Goal: Check status: Check status

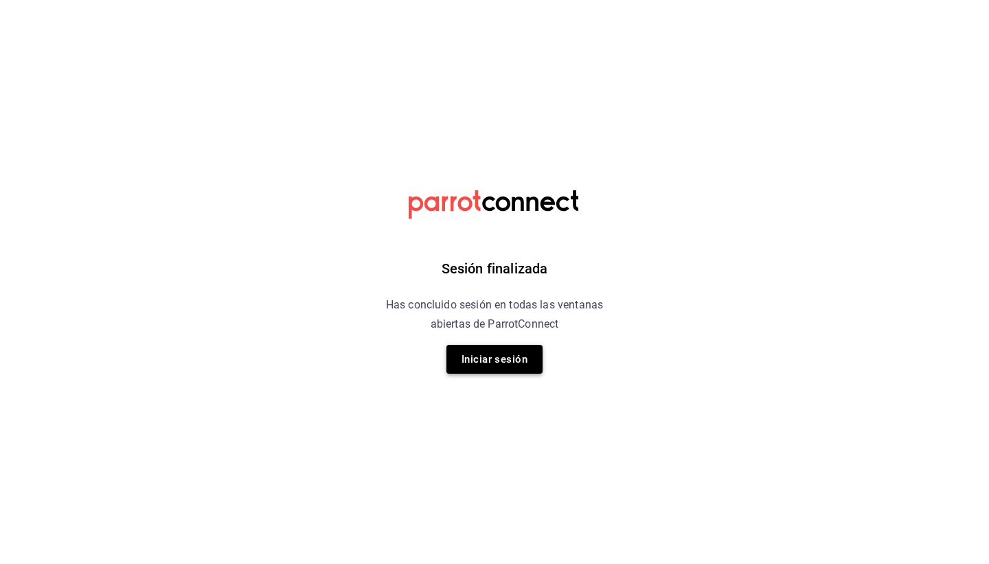
click at [501, 363] on button "Iniciar sesión" at bounding box center [494, 359] width 96 height 29
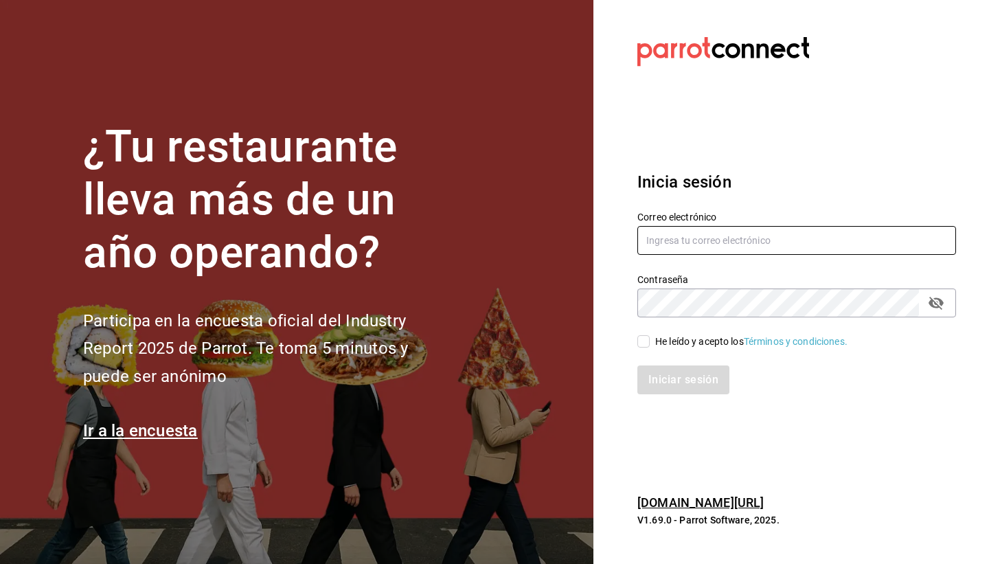
type input "lacochinitadela60@gmail.com"
click at [645, 339] on input "He leído y acepto los Términos y condiciones." at bounding box center [643, 341] width 12 height 12
checkbox input "true"
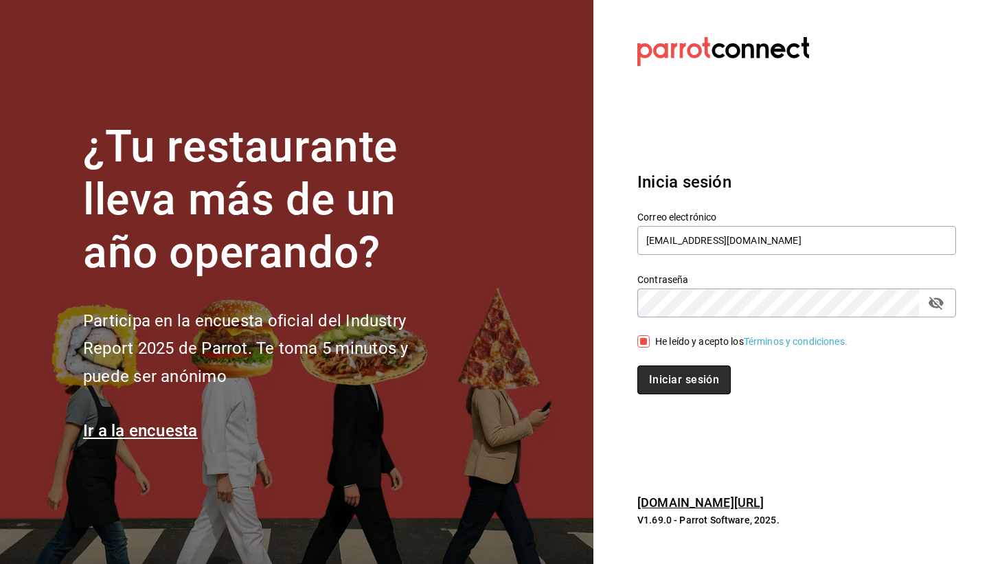
click at [658, 376] on button "Iniciar sesión" at bounding box center [683, 379] width 93 height 29
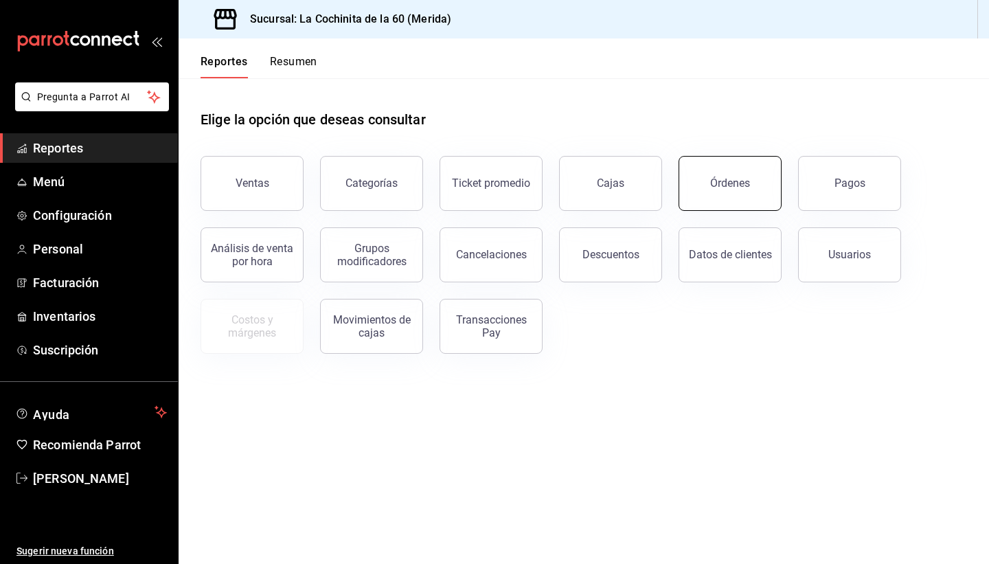
click at [708, 188] on button "Órdenes" at bounding box center [729, 183] width 103 height 55
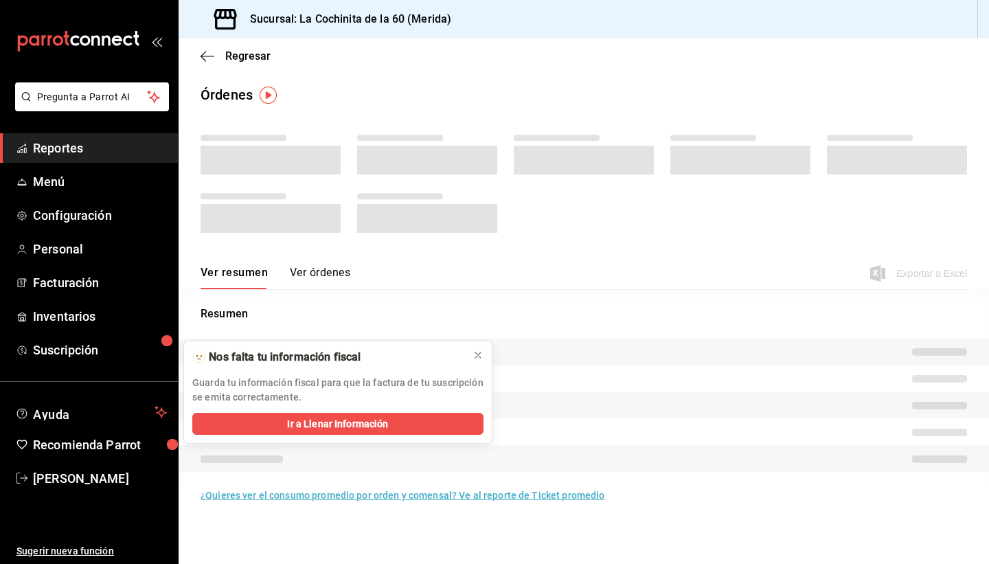
click at [475, 356] on tr at bounding box center [584, 352] width 810 height 27
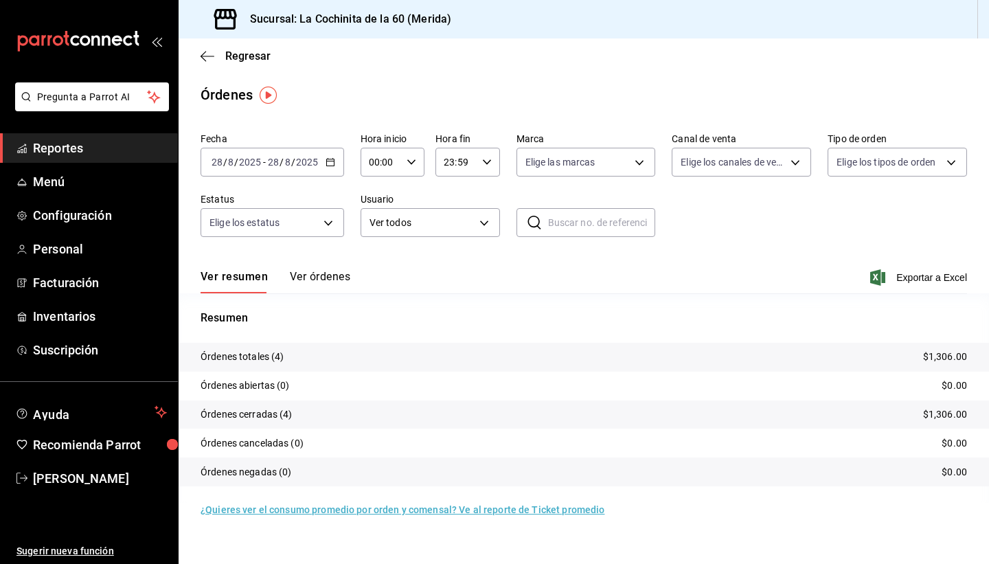
click at [284, 159] on input "8" at bounding box center [287, 162] width 7 height 11
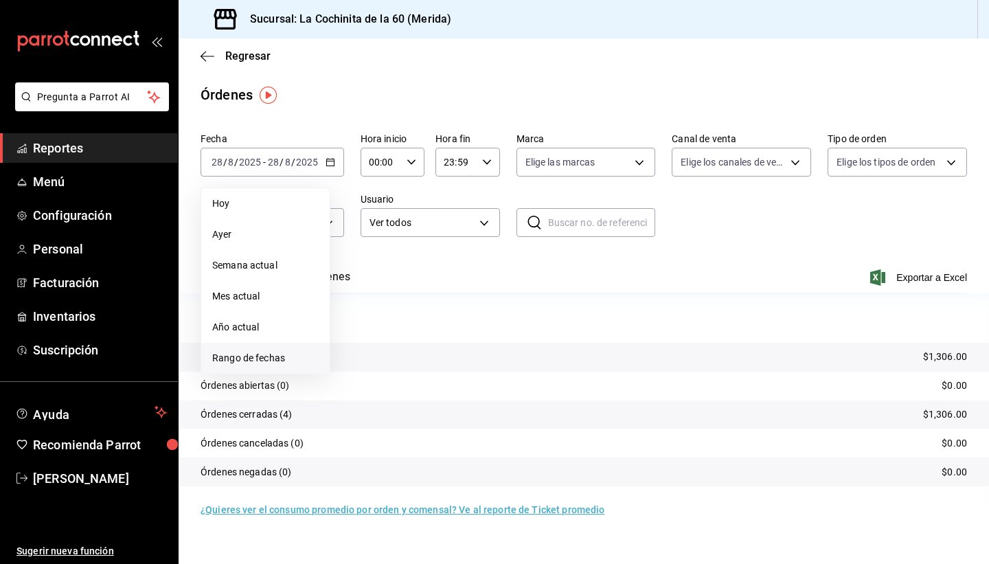
click at [255, 367] on li "Rango de fechas" at bounding box center [265, 358] width 128 height 31
click at [387, 374] on abbr "26" at bounding box center [382, 374] width 9 height 10
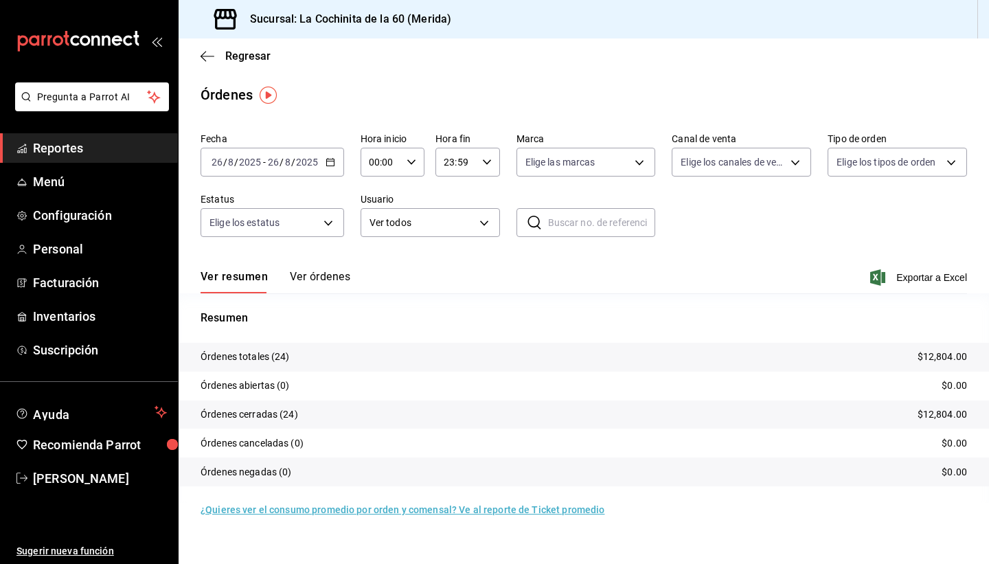
click at [275, 162] on input "26" at bounding box center [273, 162] width 12 height 11
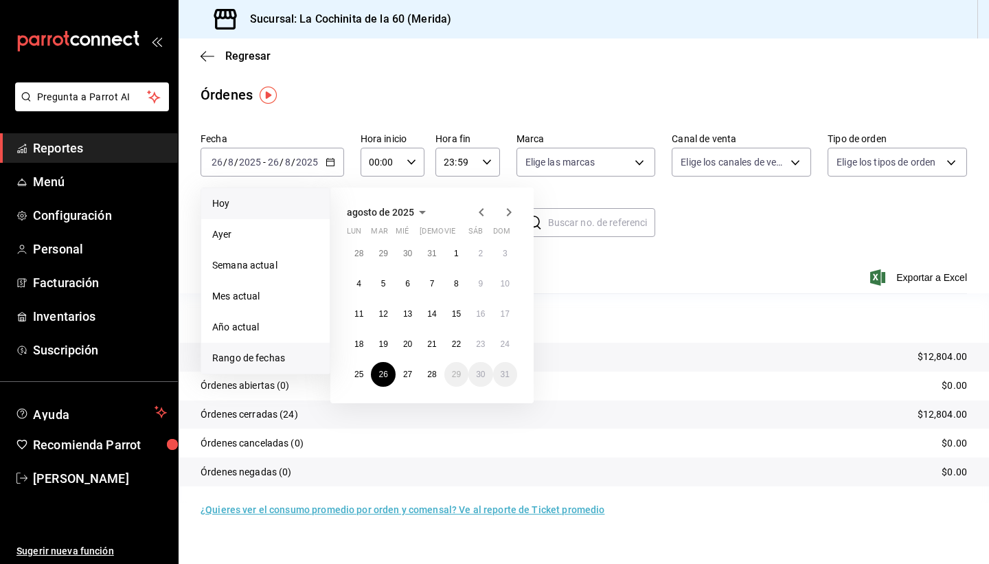
click at [242, 207] on span "Hoy" at bounding box center [265, 203] width 106 height 14
